Goal: Book appointment/travel/reservation

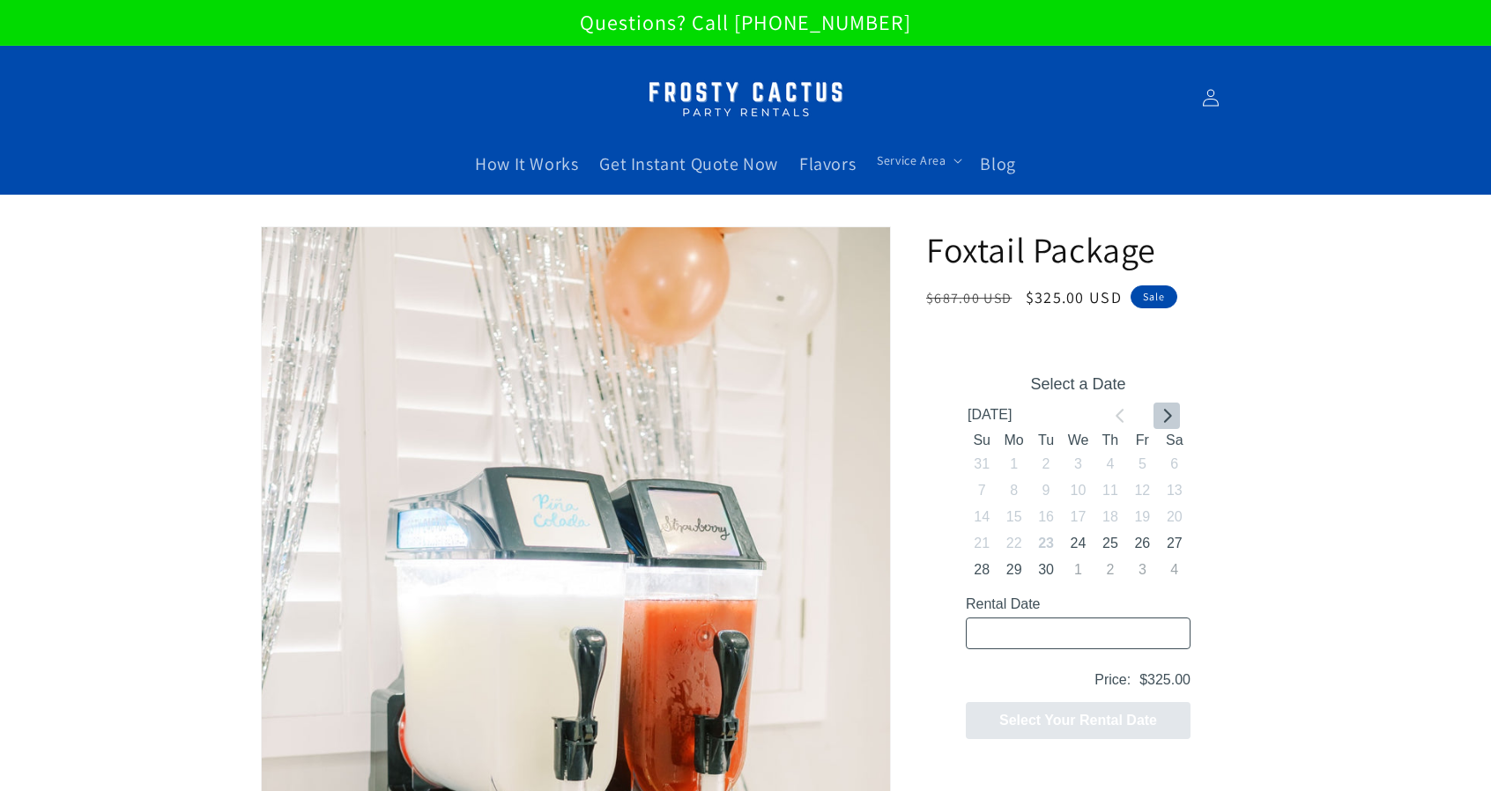
click at [1172, 413] on icon "Go to next month" at bounding box center [1167, 415] width 14 height 14
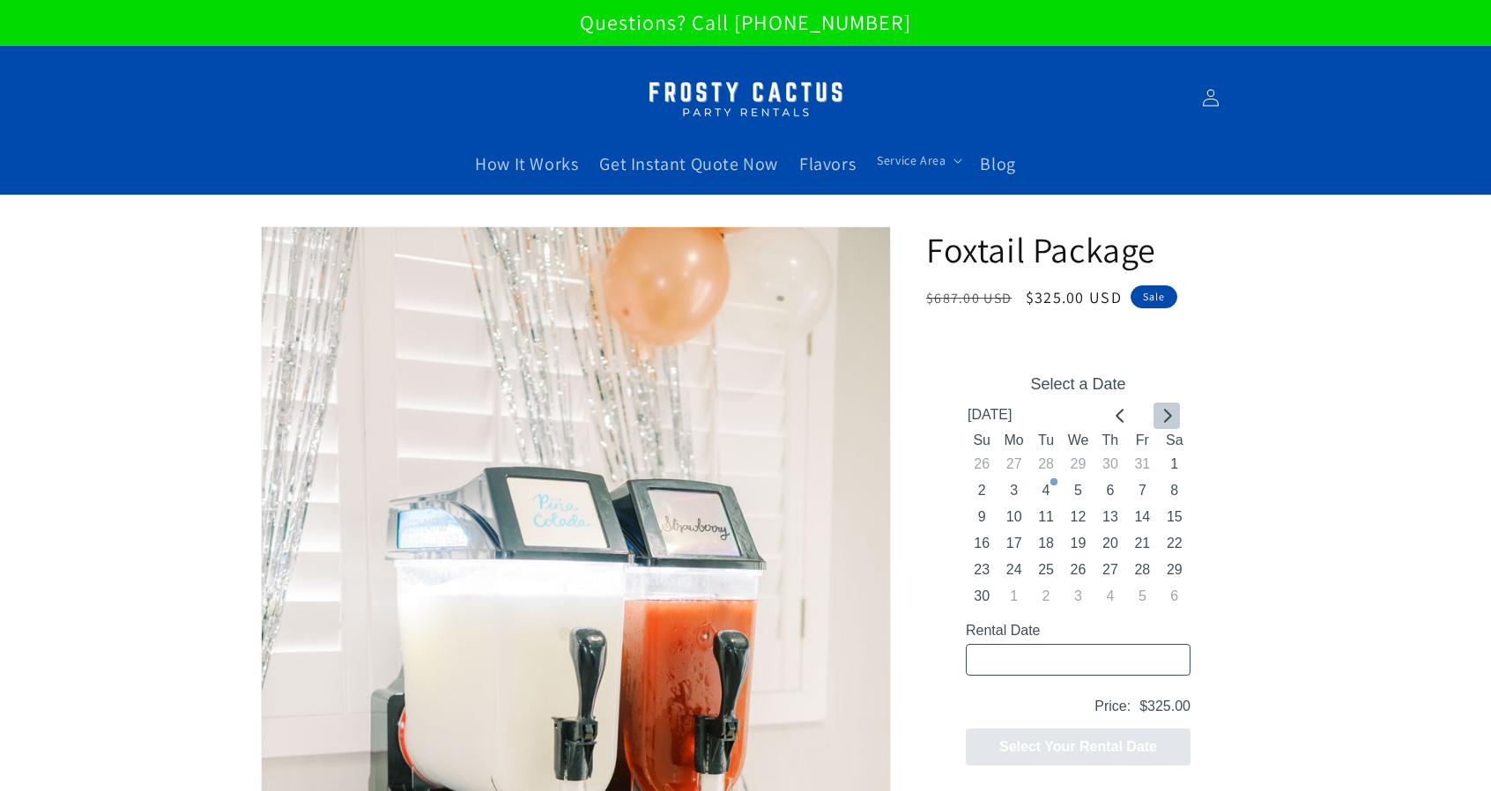
click at [1171, 415] on icon "Go to next month" at bounding box center [1168, 415] width 8 height 14
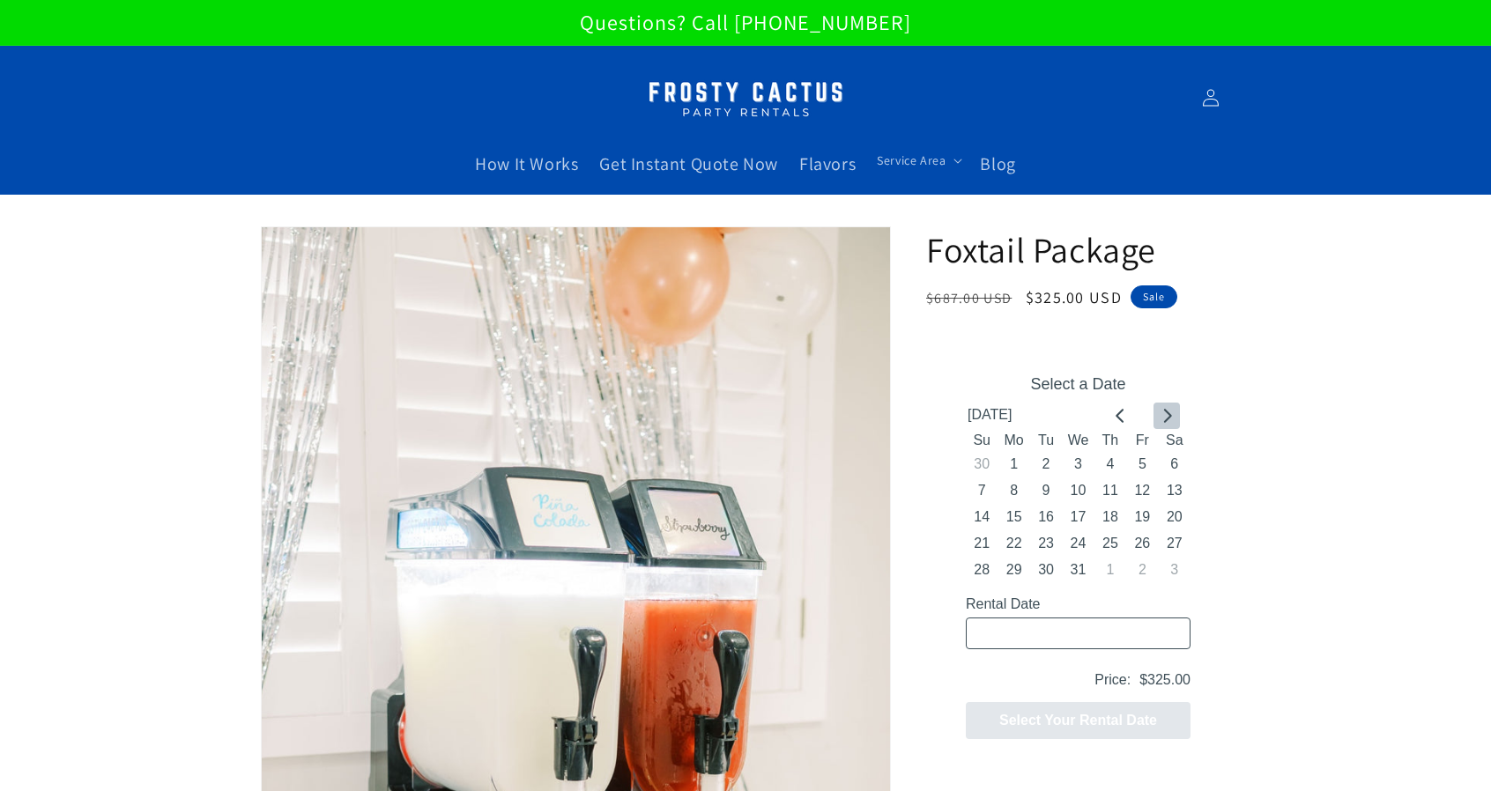
click at [1168, 416] on icon "Go to next month" at bounding box center [1168, 415] width 8 height 14
click at [1172, 463] on button "3" at bounding box center [1175, 464] width 32 height 26
type input "01/03/2026 / 6 spaces"
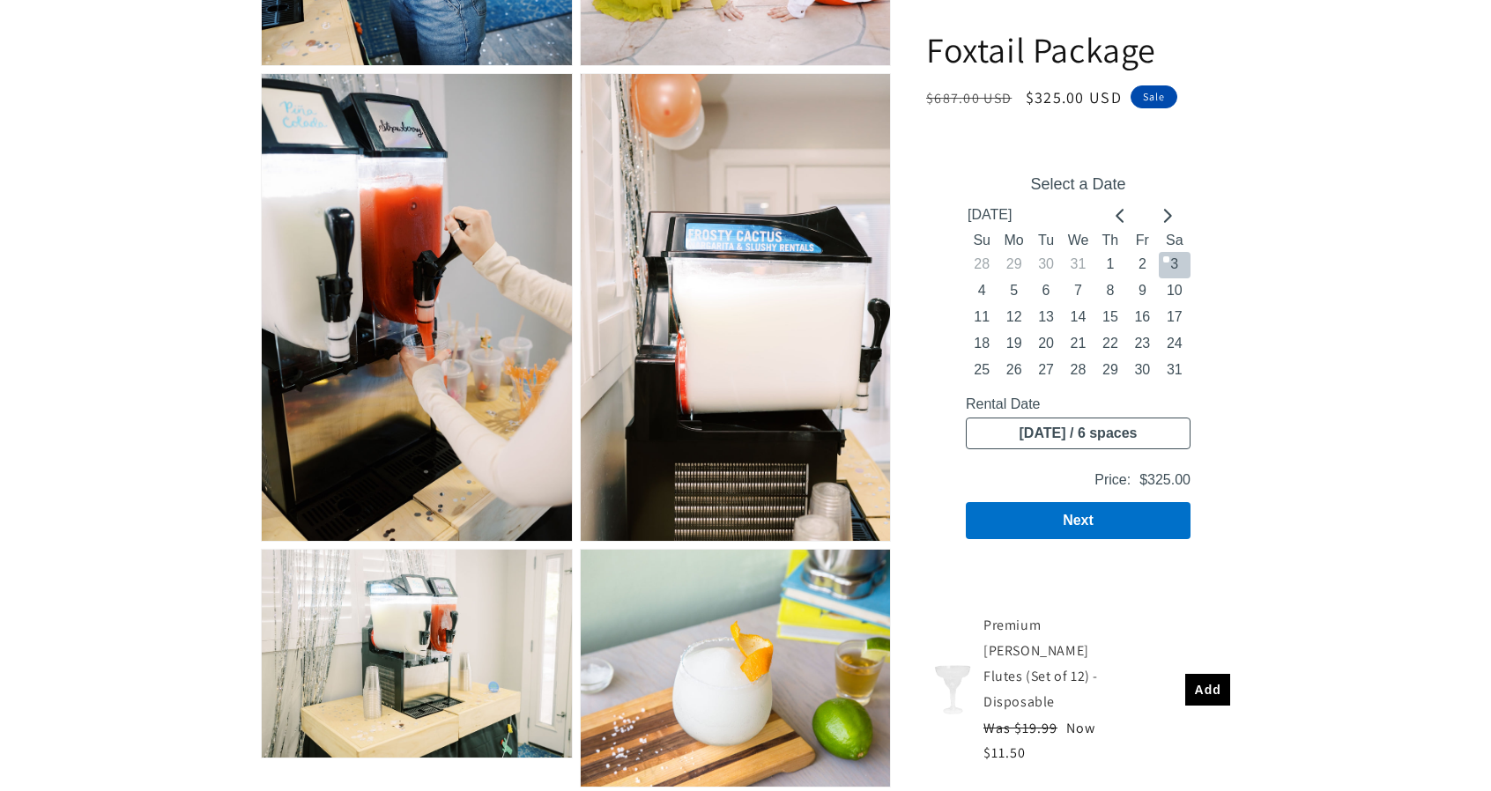
scroll to position [1498, 0]
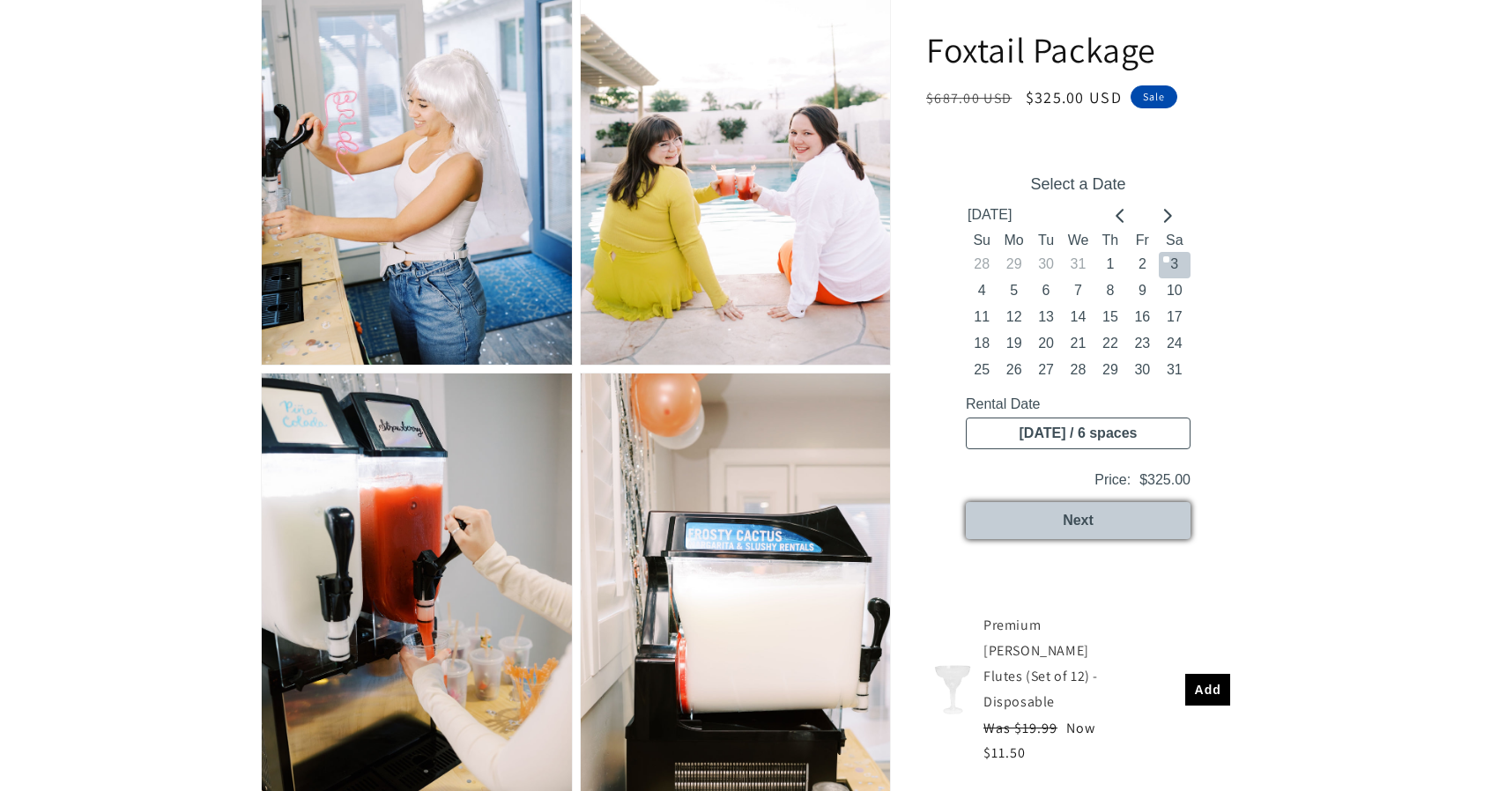
click at [1063, 515] on button "Next" at bounding box center [1078, 520] width 225 height 37
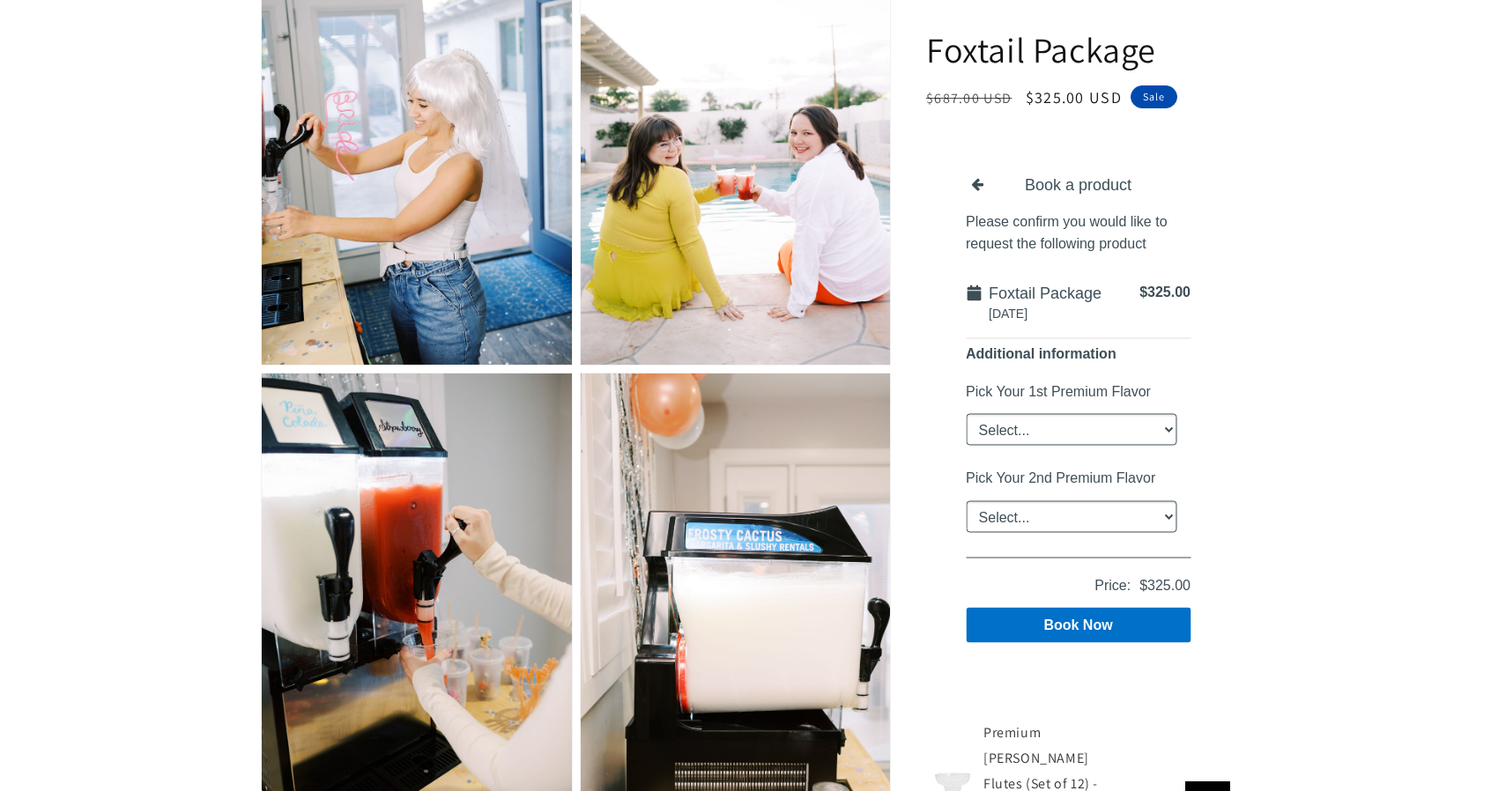
click at [1170, 428] on select "Select... Classic Margarita Frosé Strawberry King Cake Daiquiri Apple Cider Sum…" at bounding box center [1071, 430] width 211 height 32
select select "Classic Margarita"
click at [966, 414] on select "Select... Classic Margarita Frosé Strawberry King Cake Daiquiri Apple Cider Sum…" at bounding box center [1071, 430] width 211 height 32
click at [1164, 512] on select "Select... Classic Margarita Frosé Strawberry King Cake Daiquiri Apple Cider Sum…" at bounding box center [1071, 516] width 211 height 32
click at [1167, 516] on select "Select... Classic Margarita Frosé Strawberry King Cake Daiquiri Apple Cider Sum…" at bounding box center [1071, 516] width 211 height 32
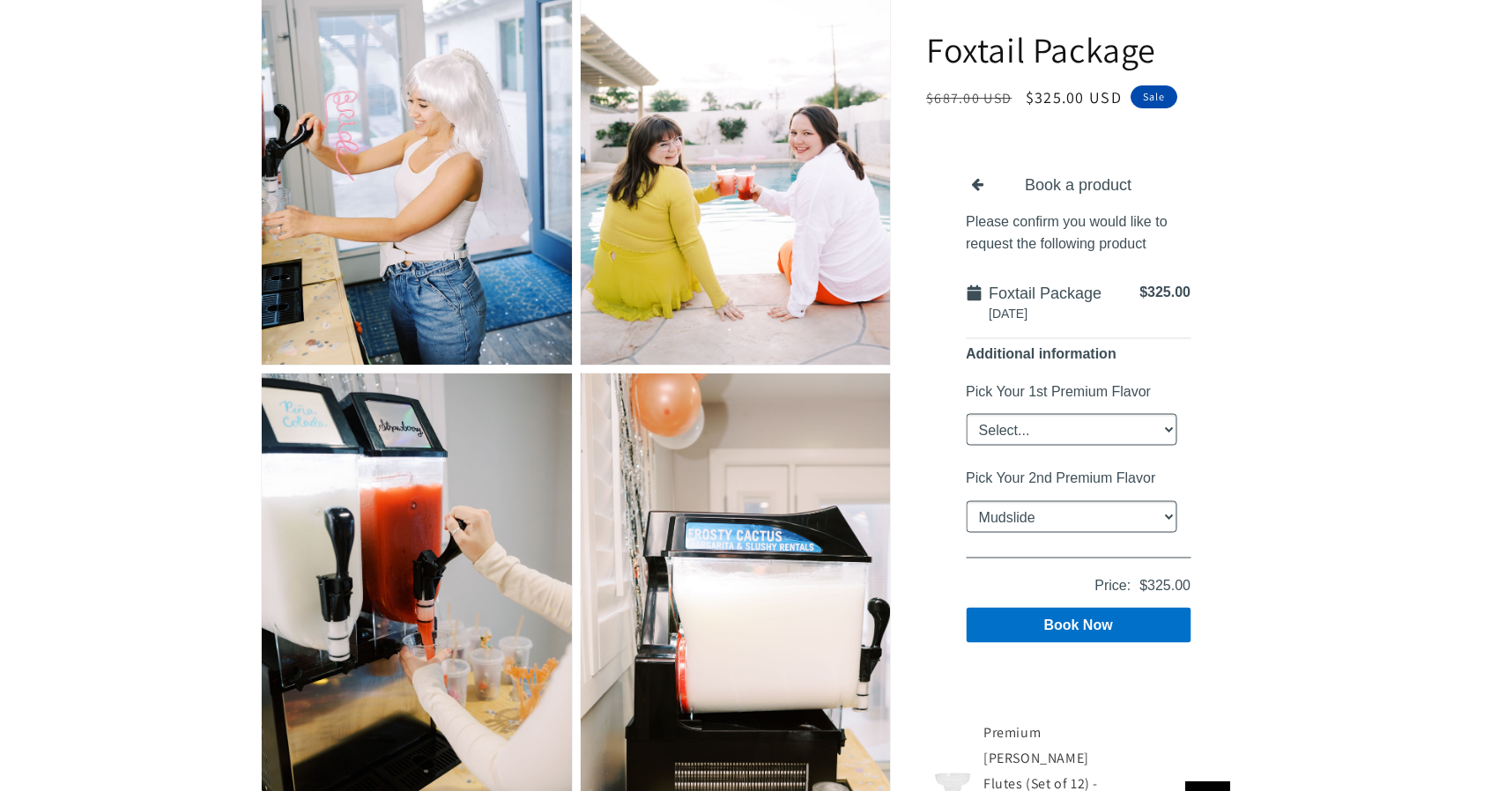
click at [966, 500] on select "Select... Classic Margarita Frosé Strawberry King Cake Daiquiri Apple Cider Sum…" at bounding box center [1071, 516] width 211 height 32
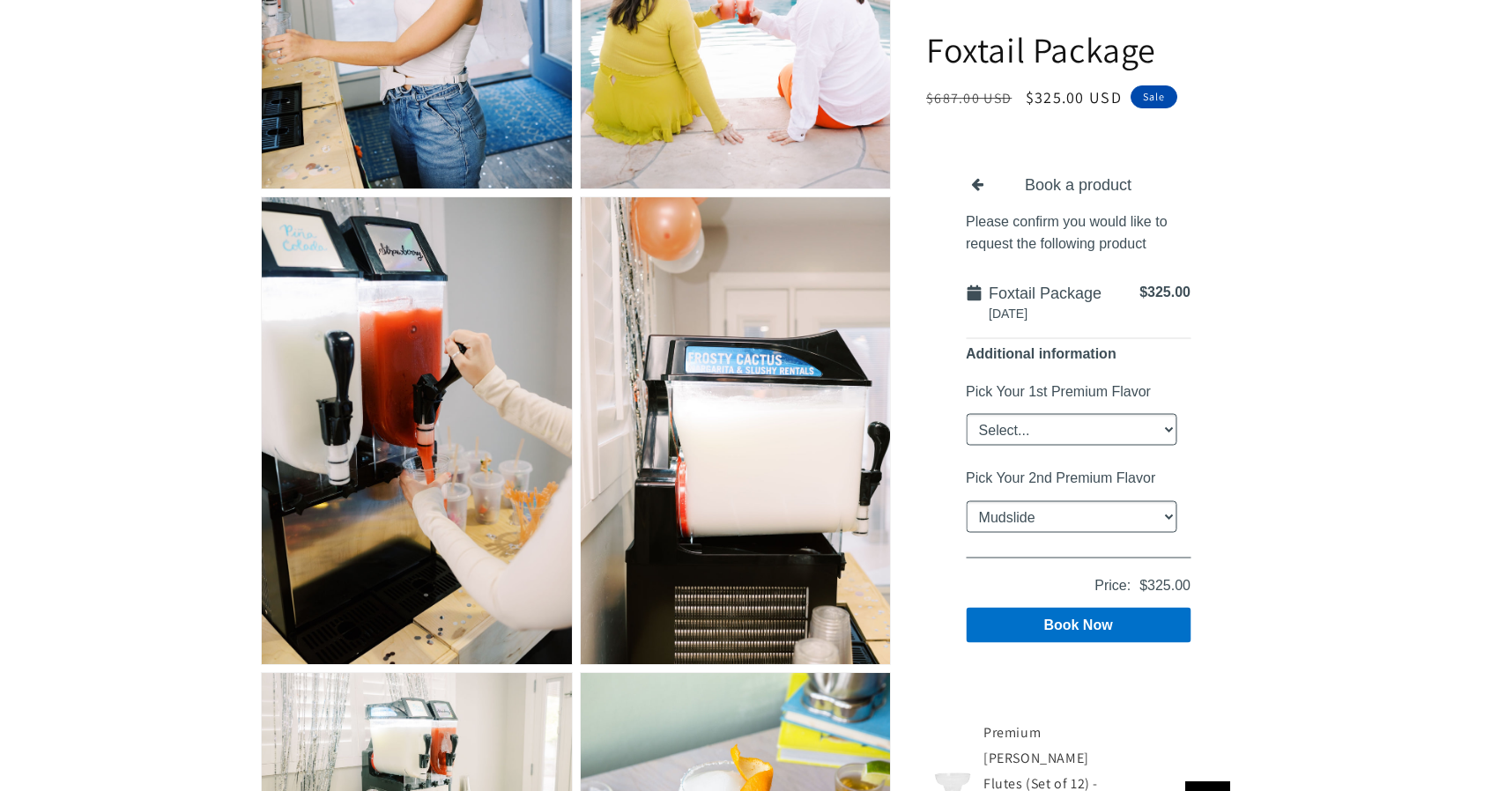
scroll to position [1938, 0]
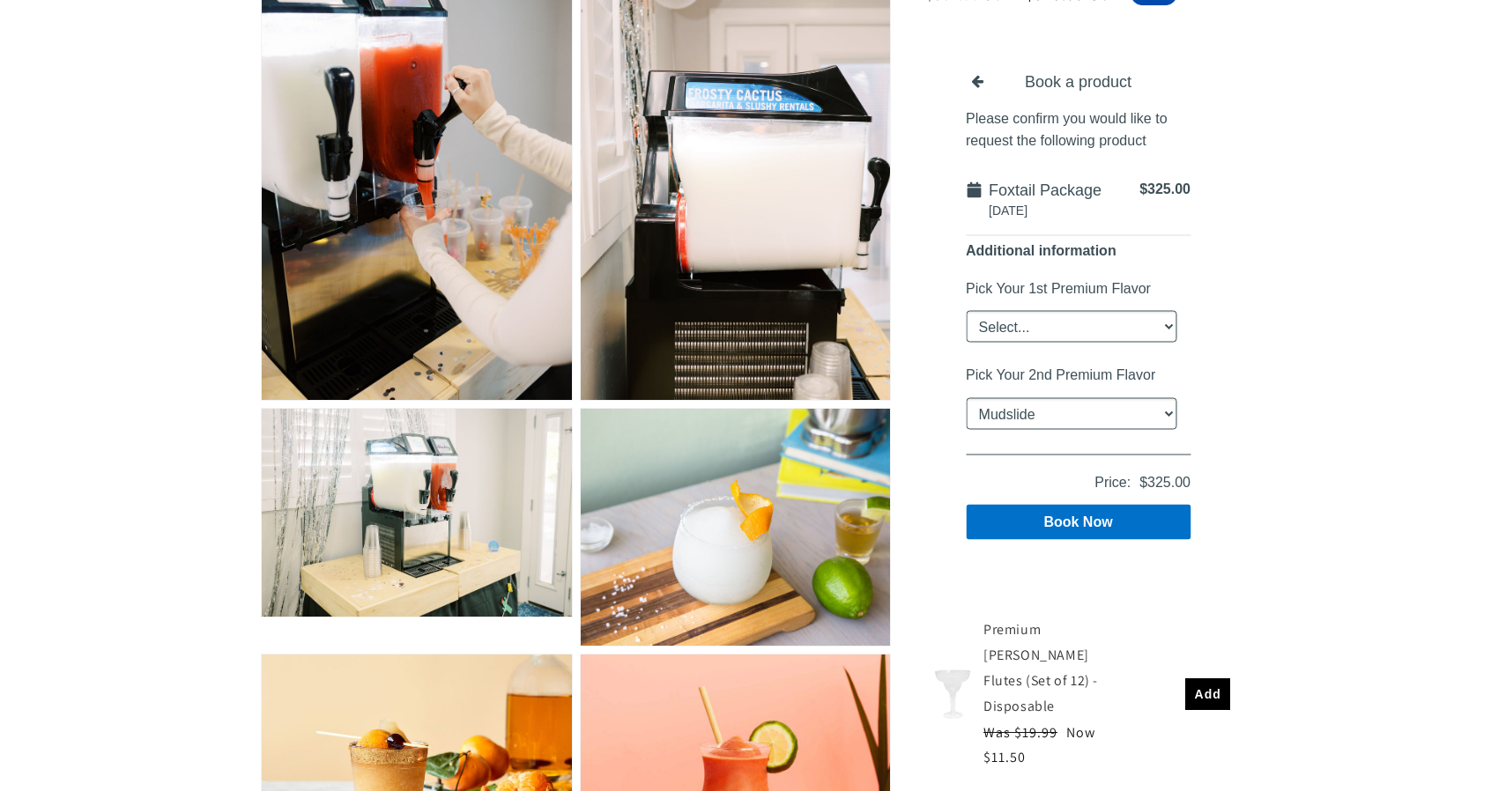
click at [1167, 410] on select "Select... Classic Margarita Frosé Strawberry King Cake Daiquiri Apple Cider Sum…" at bounding box center [1071, 412] width 211 height 32
click at [966, 396] on select "Select... Classic Margarita Frosé Strawberry King Cake Daiquiri Apple Cider Sum…" at bounding box center [1071, 412] width 211 height 32
click at [1168, 411] on select "Select... Classic Margarita Frosé Strawberry King Cake Daiquiri Apple Cider Sum…" at bounding box center [1071, 412] width 211 height 32
select select "Mango"
click at [966, 396] on select "Select... Classic Margarita Frosé Strawberry King Cake Daiquiri Apple Cider Sum…" at bounding box center [1071, 412] width 211 height 32
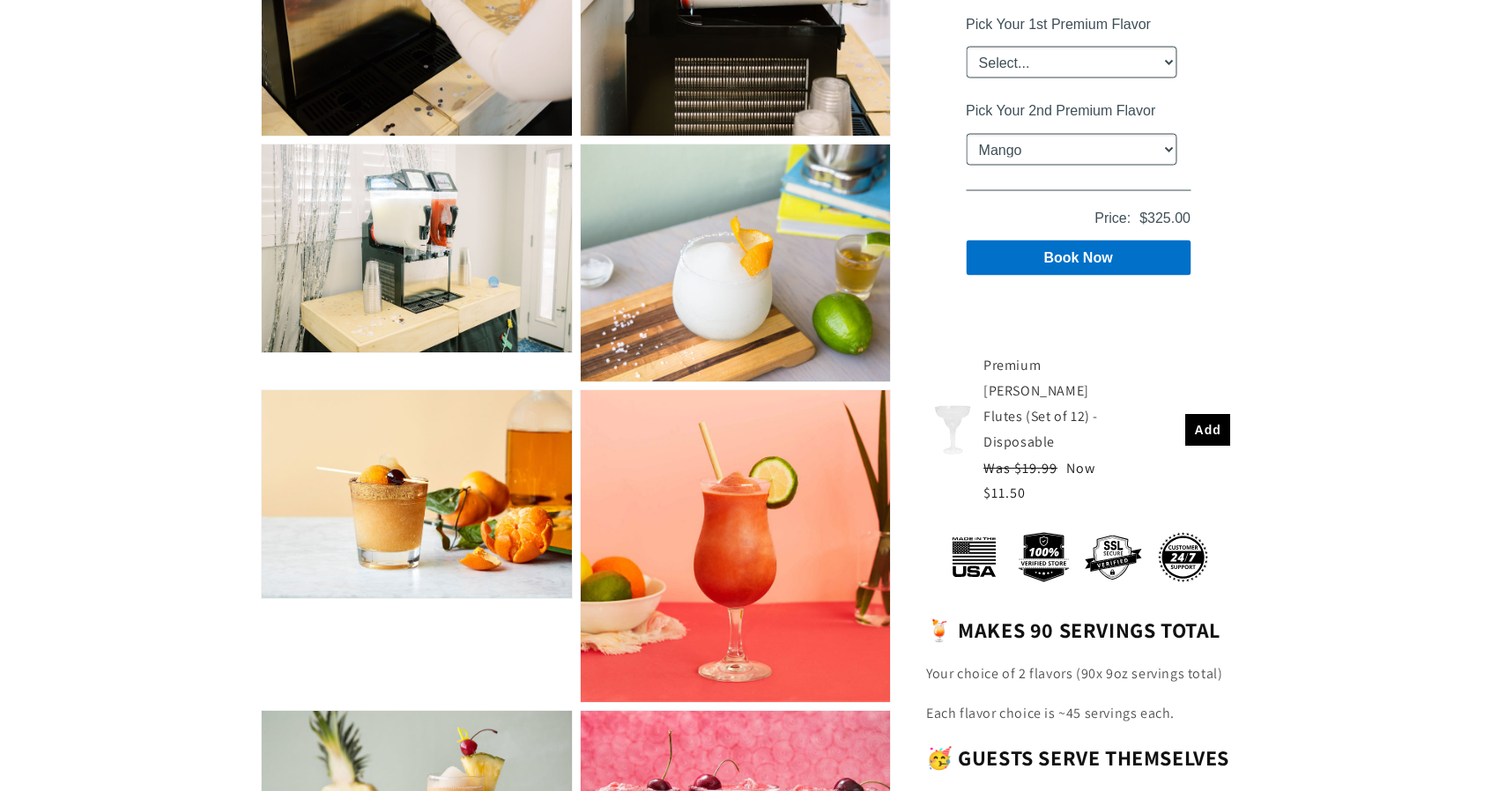
scroll to position [2115, 0]
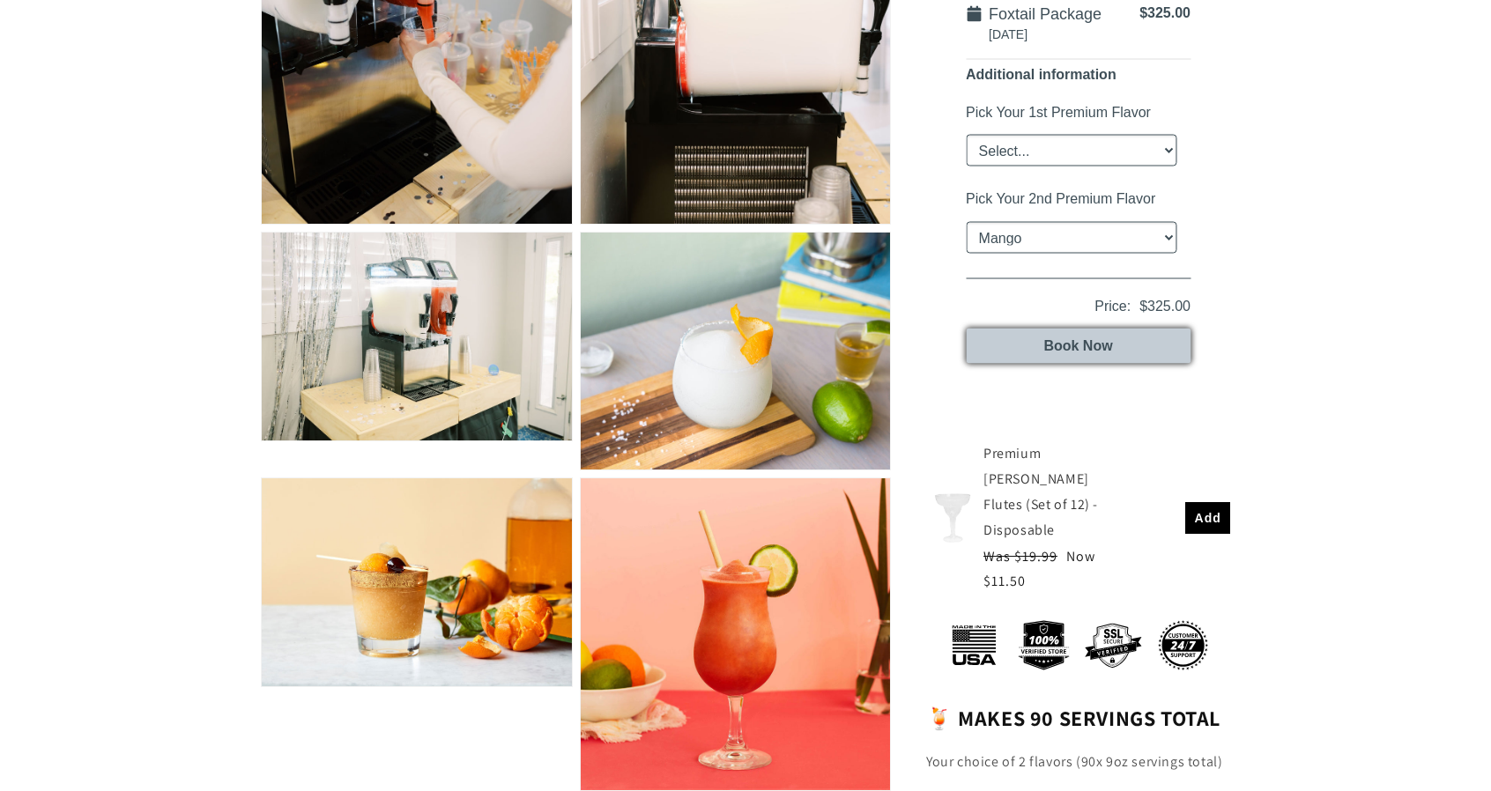
click at [1067, 350] on button "Book Now" at bounding box center [1078, 346] width 225 height 35
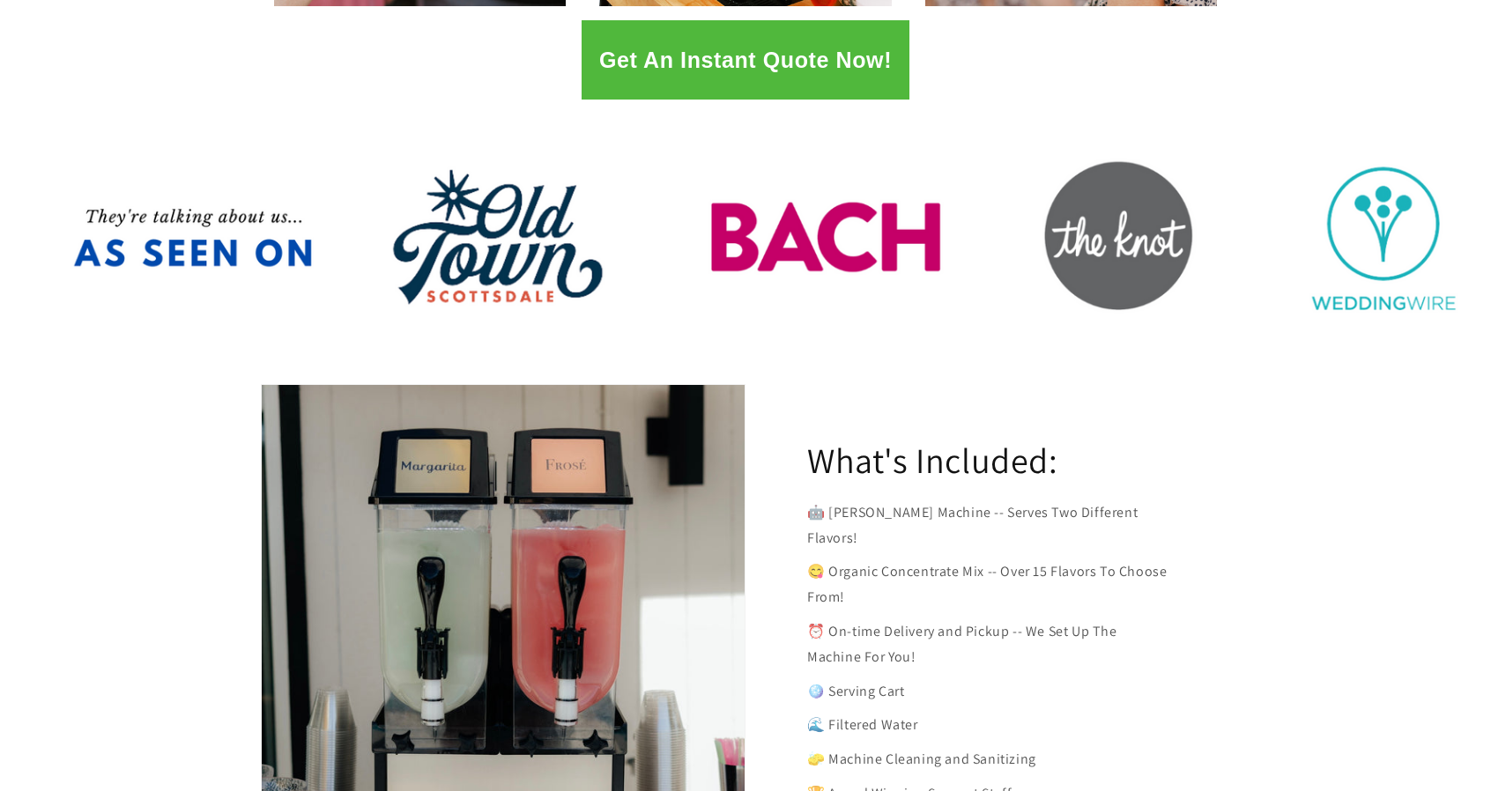
scroll to position [705, 0]
